Goal: Contribute content: Add original content to the website for others to see

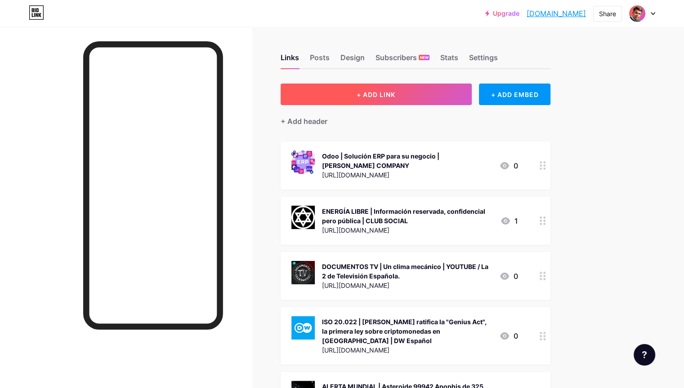
click at [395, 91] on span "+ ADD LINK" at bounding box center [375, 95] width 39 height 8
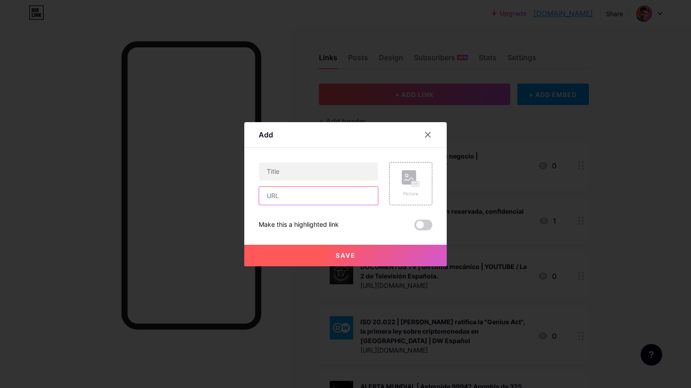
click at [307, 196] on input "text" at bounding box center [318, 196] width 119 height 18
paste input "[URL][DOMAIN_NAME]"
type input "[URL][DOMAIN_NAME]"
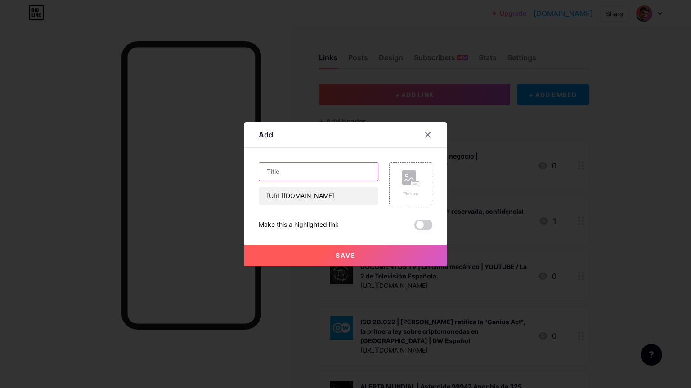
click at [299, 173] on input "text" at bounding box center [318, 172] width 119 height 18
paste input "[PERSON_NAME] controla la verdad: el negocio de la duda científica | SLICE Iber…"
paste input "SLICE Iberia |"
type input "SLICE Iberia | [PERSON_NAME] controla la verdad: el negocio de la duda científi…"
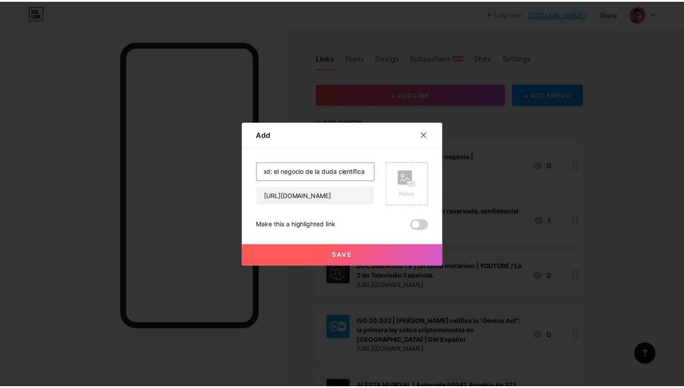
scroll to position [0, 0]
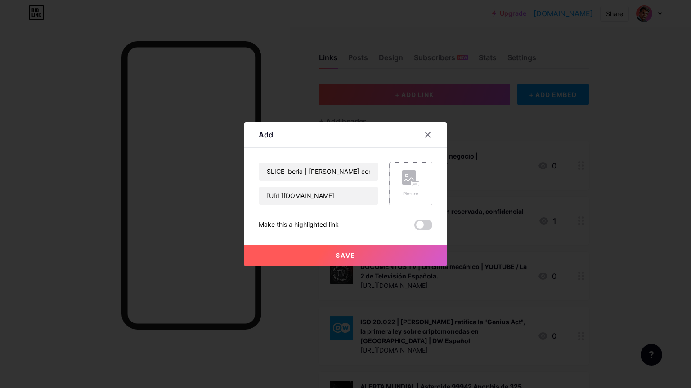
click at [406, 182] on rect at bounding box center [408, 177] width 14 height 14
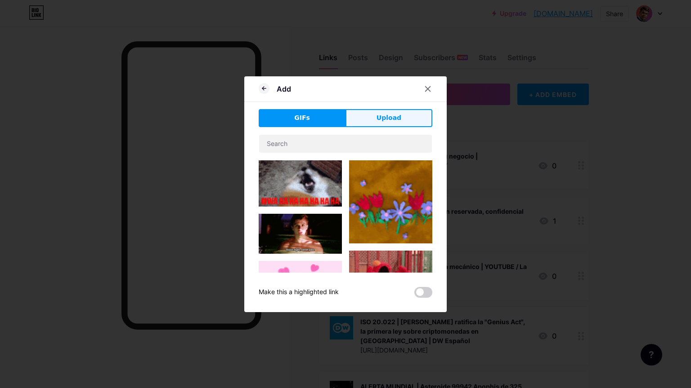
click at [383, 119] on span "Upload" at bounding box center [388, 117] width 25 height 9
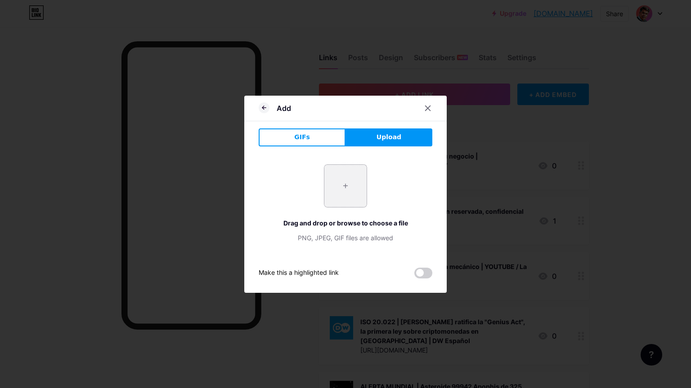
click at [348, 187] on input "file" at bounding box center [345, 186] width 42 height 42
type input "C:\fakepath\channels4_profile.jpg"
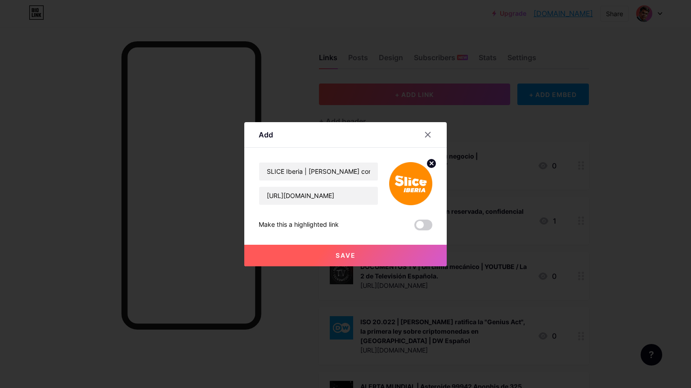
click at [343, 254] on span "Save" at bounding box center [345, 256] width 20 height 8
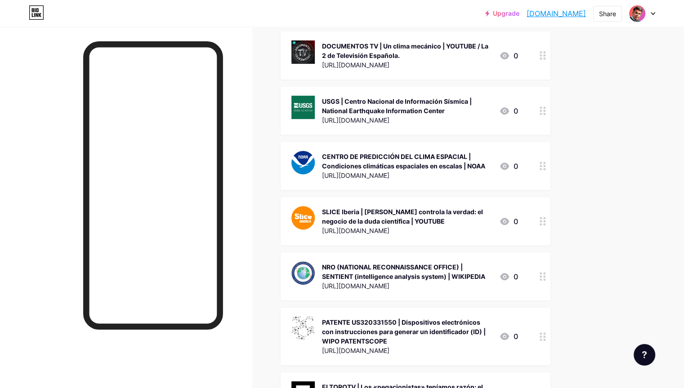
scroll to position [450, 0]
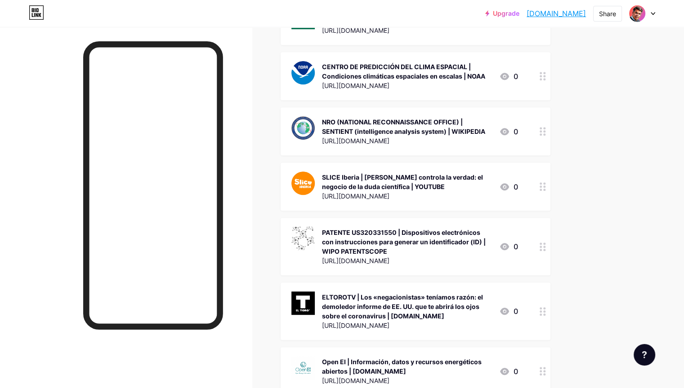
click at [550, 174] on div at bounding box center [542, 187] width 15 height 48
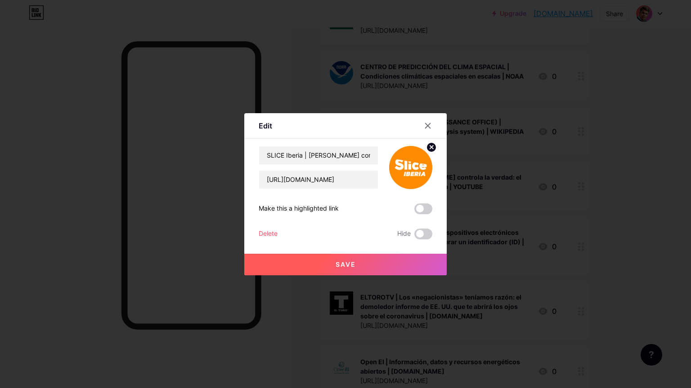
drag, startPoint x: 425, startPoint y: 125, endPoint x: 436, endPoint y: 127, distance: 11.5
click at [425, 125] on icon at bounding box center [427, 125] width 5 height 5
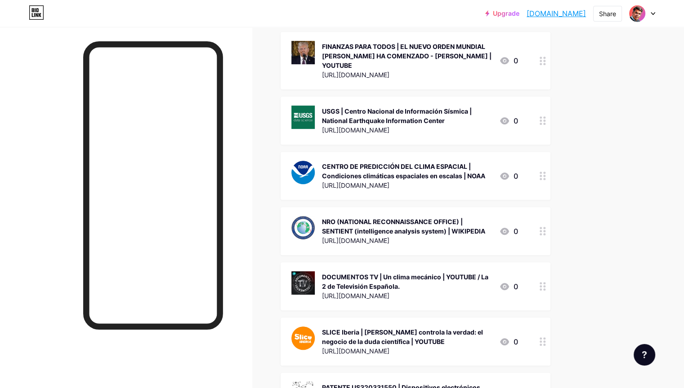
scroll to position [584, 0]
